Goal: Find specific page/section

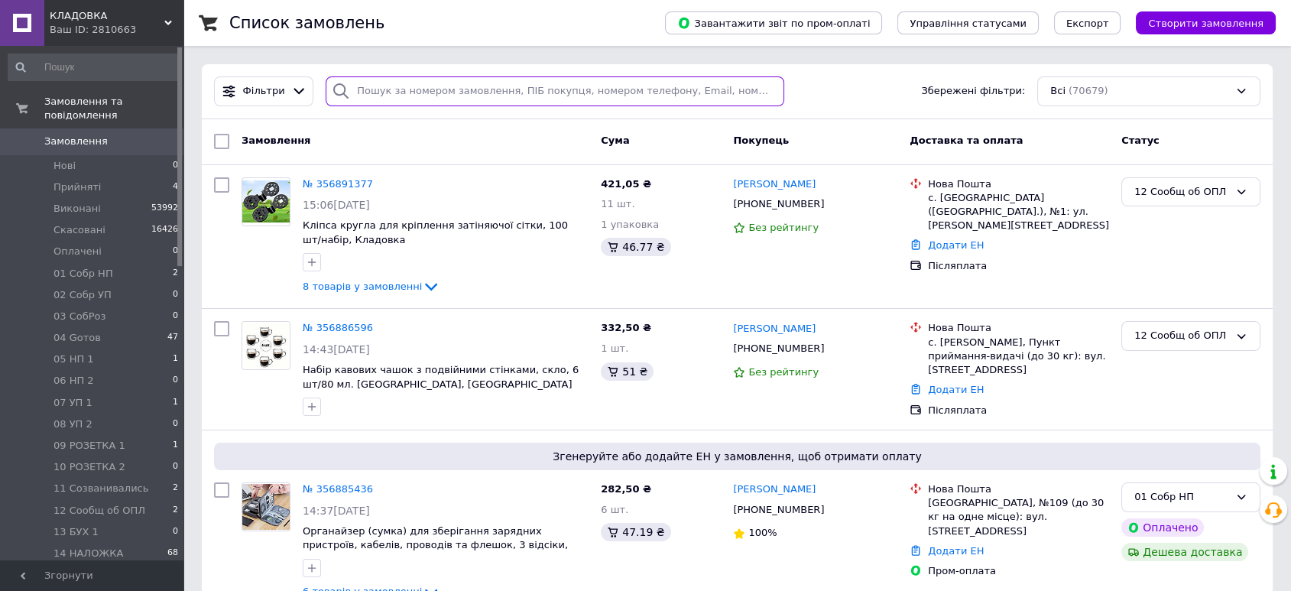
click at [356, 92] on input "search" at bounding box center [554, 91] width 458 height 30
paste input "[PERSON_NAME]"
type input "[PERSON_NAME]"
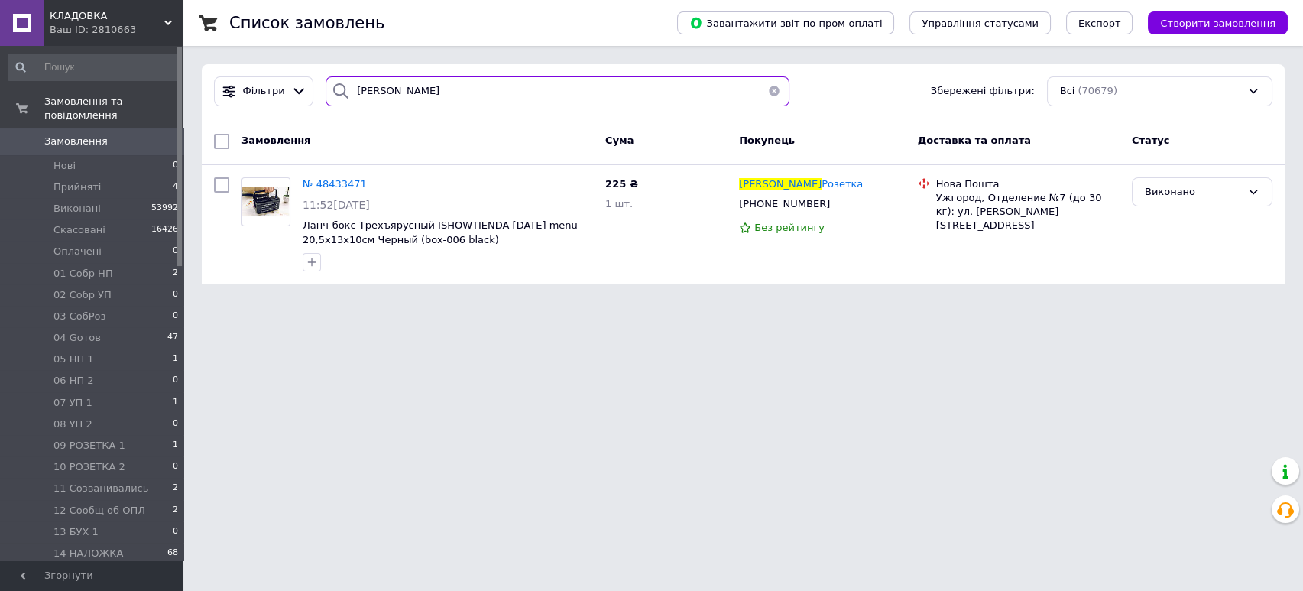
drag, startPoint x: 392, startPoint y: 90, endPoint x: 332, endPoint y: 95, distance: 59.8
click at [332, 95] on div "[PERSON_NAME]" at bounding box center [557, 91] width 464 height 30
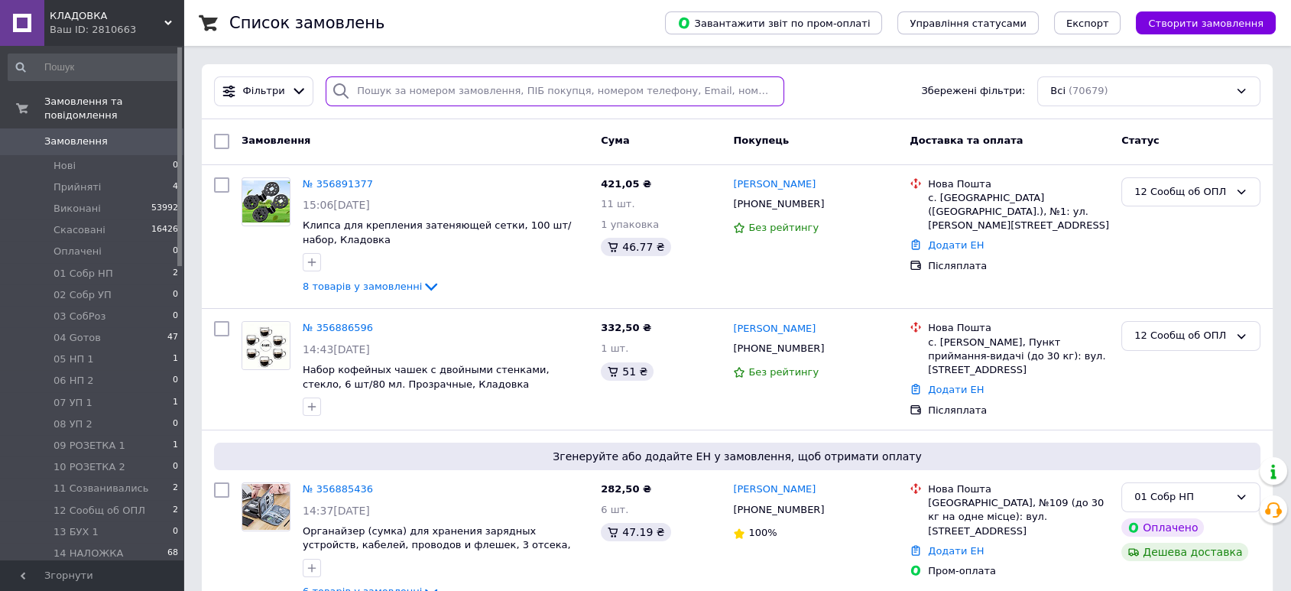
click at [377, 93] on input "search" at bounding box center [554, 91] width 458 height 30
paste input "[PERSON_NAME]"
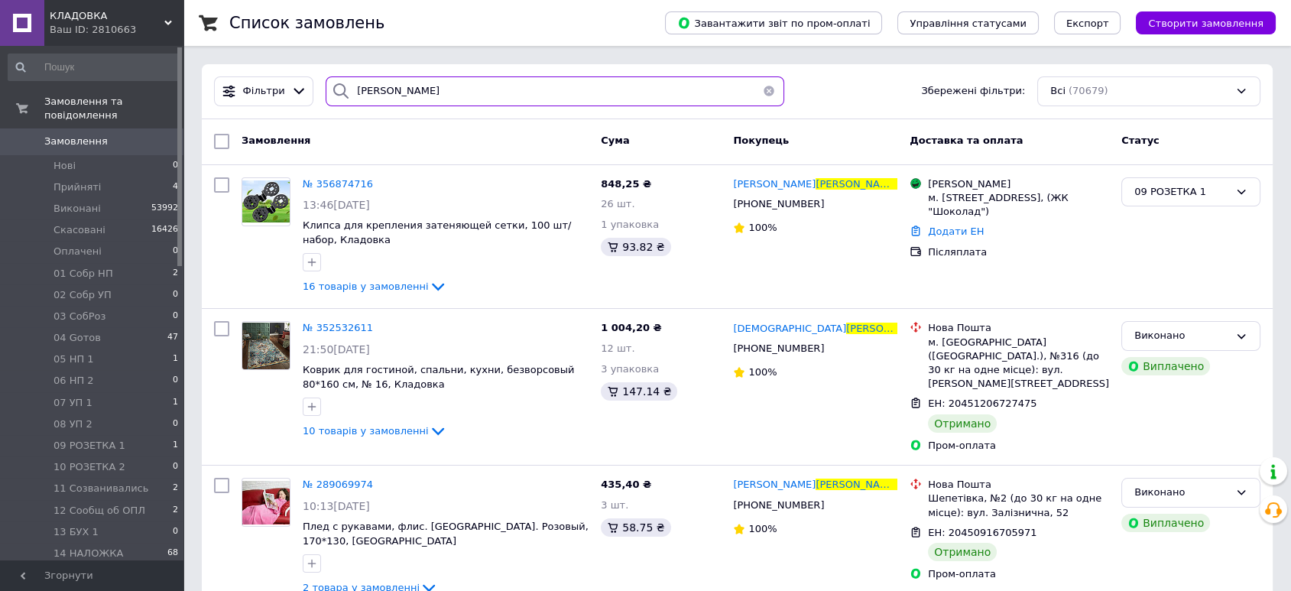
type input "[PERSON_NAME]"
click at [429, 289] on icon at bounding box center [438, 286] width 18 height 18
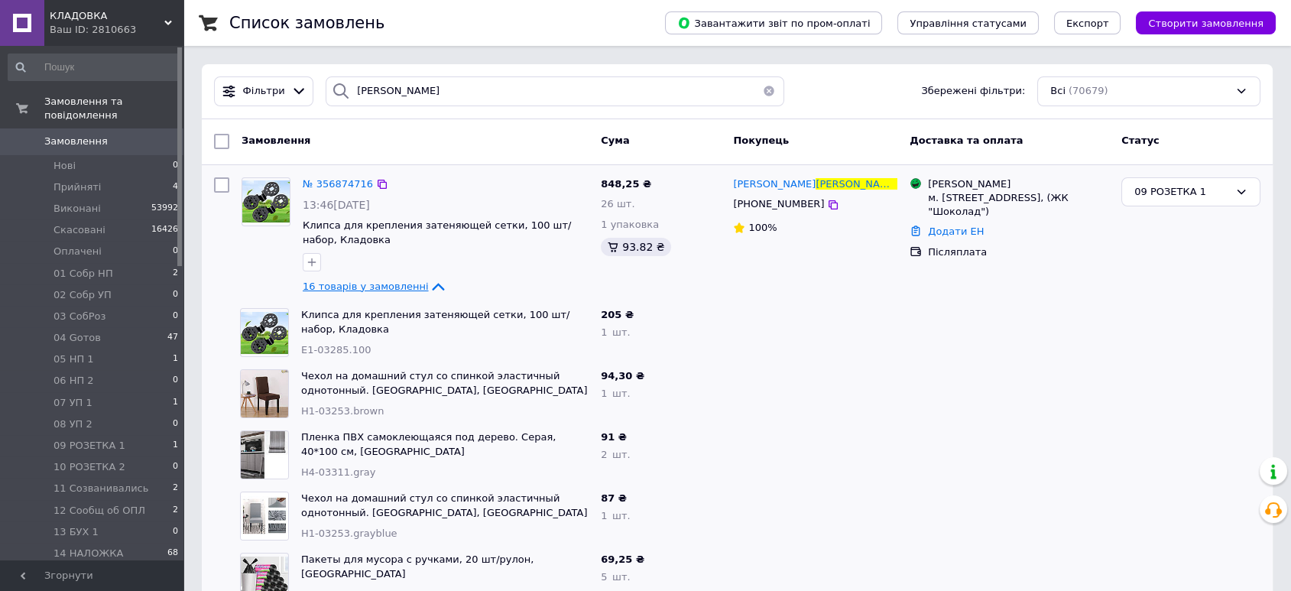
click at [432, 285] on icon at bounding box center [438, 287] width 12 height 8
